Goal: Task Accomplishment & Management: Use online tool/utility

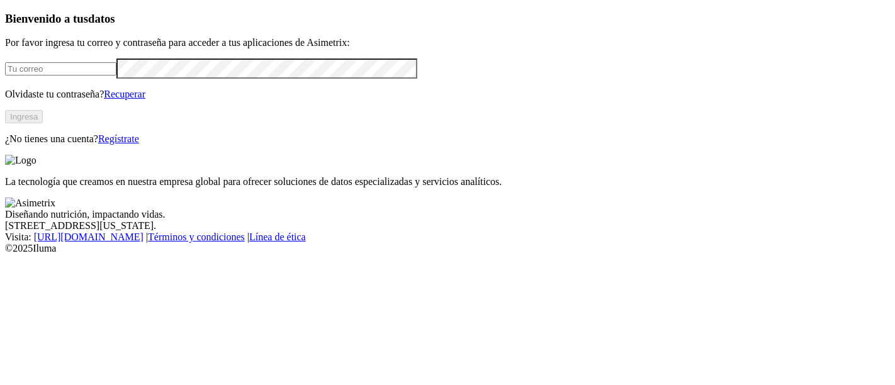
type input "[PERSON_NAME][EMAIL_ADDRESS][DOMAIN_NAME]"
click at [43, 123] on button "Ingresa" at bounding box center [24, 116] width 38 height 13
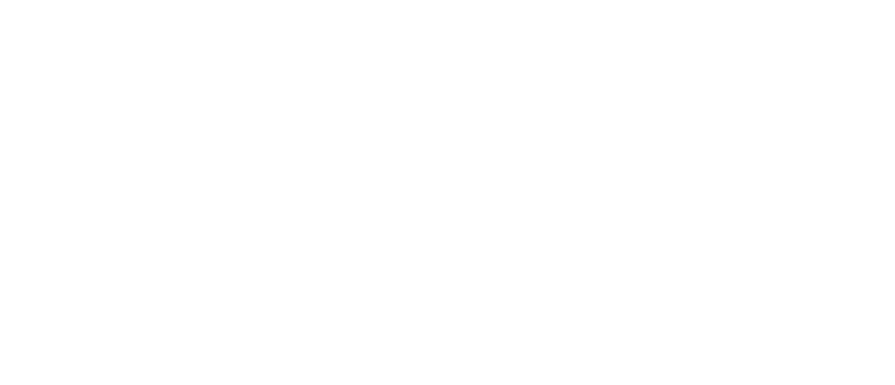
type input "BONANZA HEMBRAS SEPTIEMBRE"
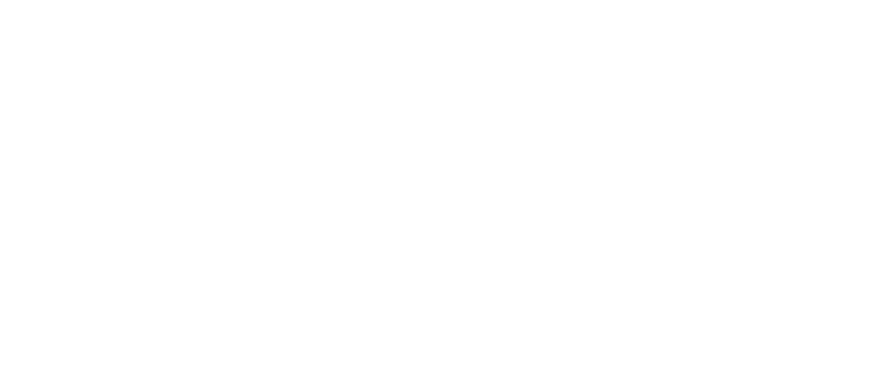
type input "BONANZA MACHOS SEPTIEMBRE"
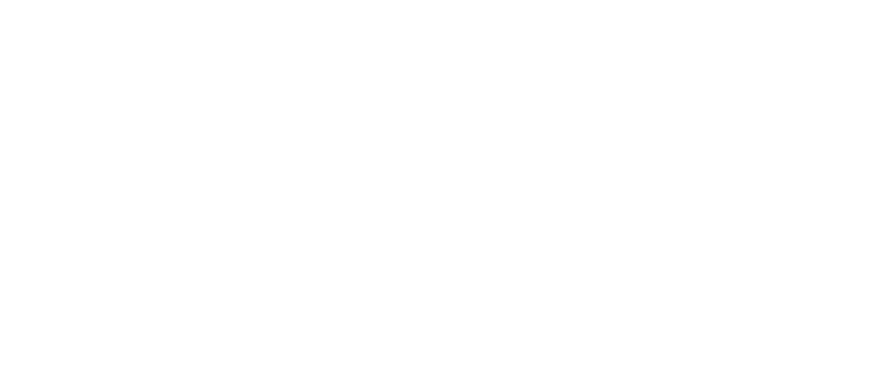
type input "CABAÑA HEMBRA SEPTIEMBRE"
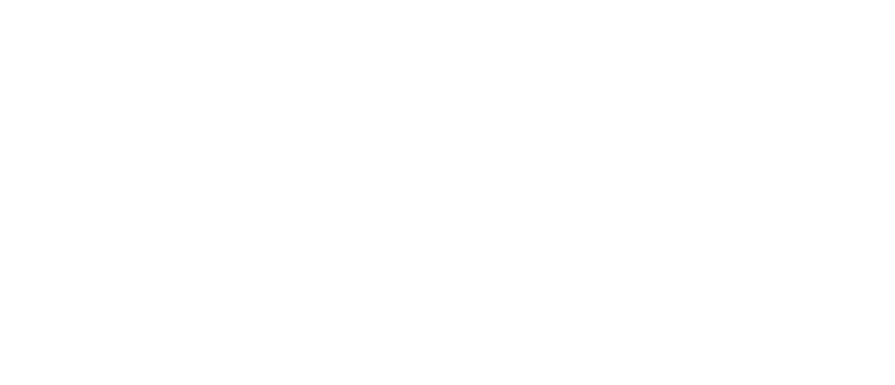
type input "CABAÑA MACHO SEPTIEMBRE"
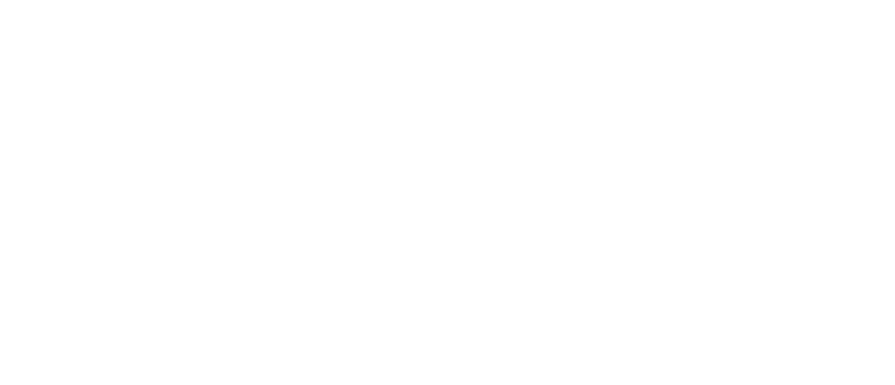
type input "CARNICOS BONANZA HEMBRAS SEP25"
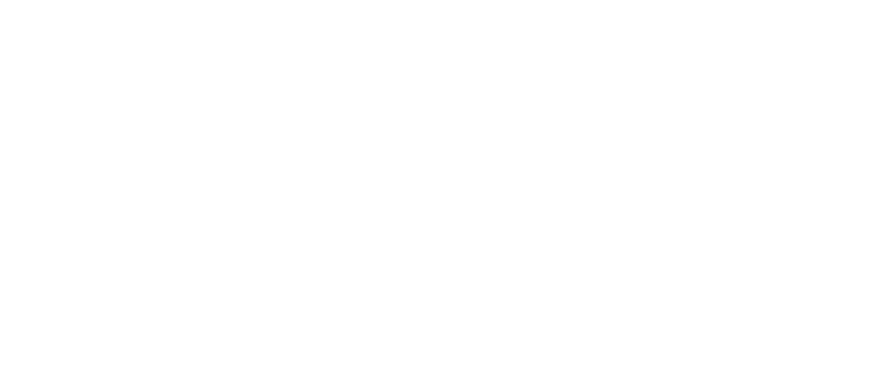
type input "CARNICOS BONANZA MACHOS SRP25"
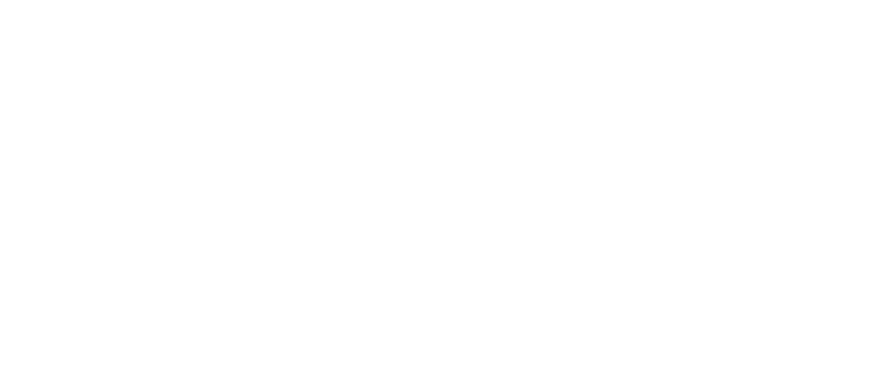
type input "CARNICOS CABAÑA HEMBRAS SEP25"
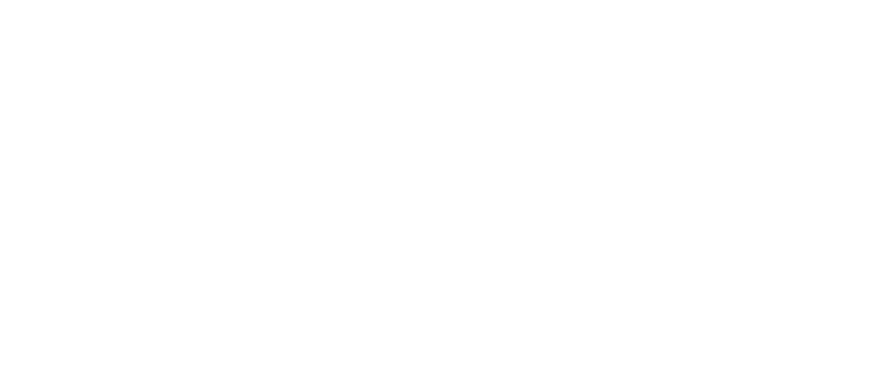
type input "CARNICOS CABAÑA MACHOS SEP25"
